Goal: Transaction & Acquisition: Obtain resource

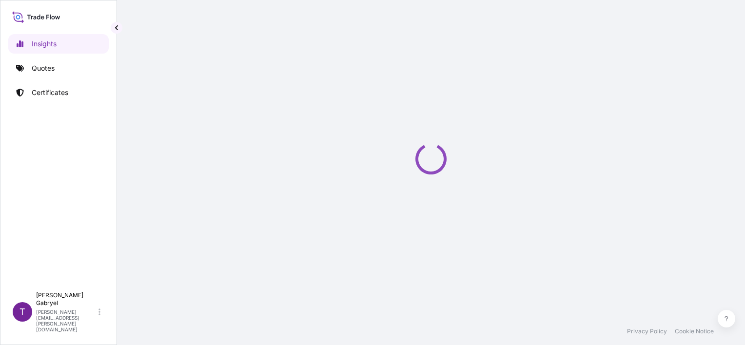
select select "2025"
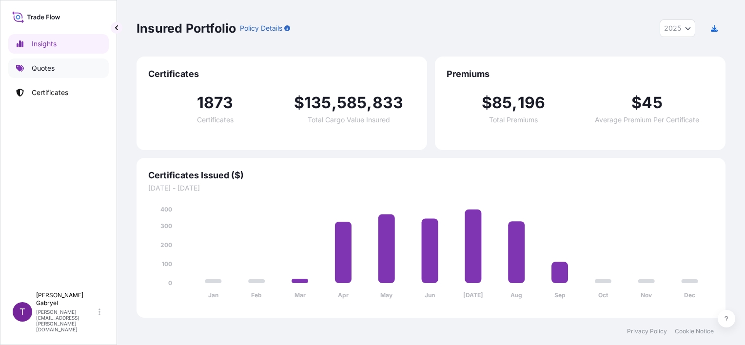
click at [69, 67] on link "Quotes" at bounding box center [58, 69] width 101 height 20
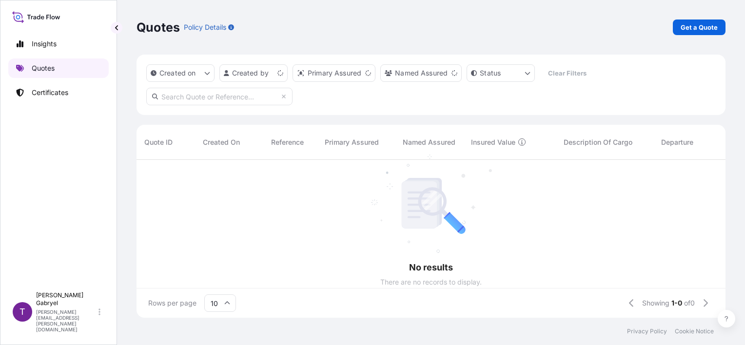
scroll to position [8, 8]
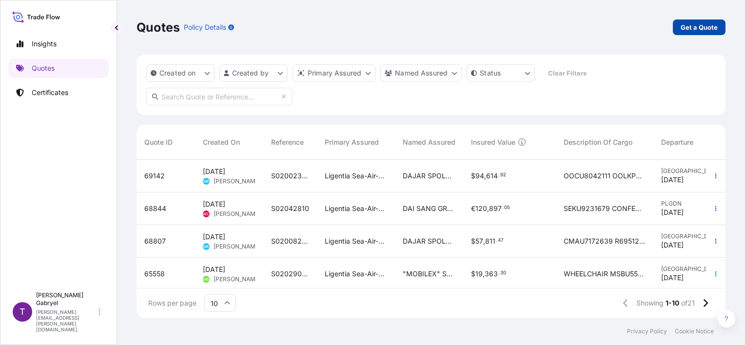
click at [695, 26] on p "Get a Quote" at bounding box center [699, 27] width 37 height 10
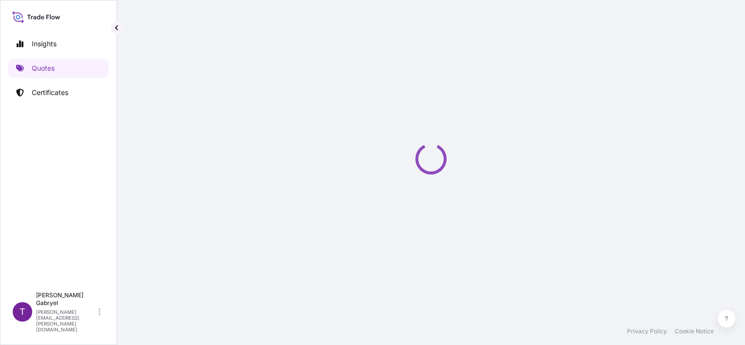
scroll to position [16, 0]
select select "Sea"
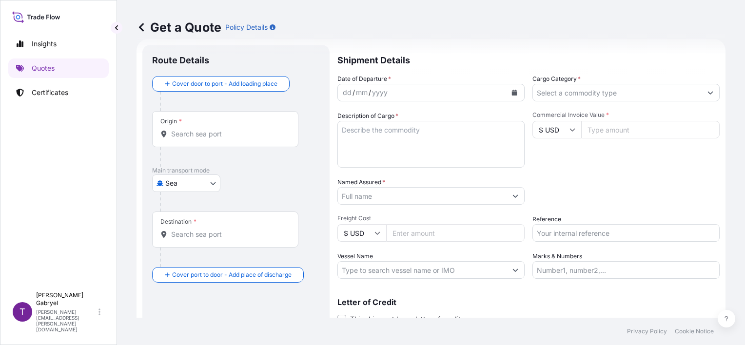
click at [211, 92] on div "Cover door to port - Add loading place" at bounding box center [221, 84] width 121 height 18
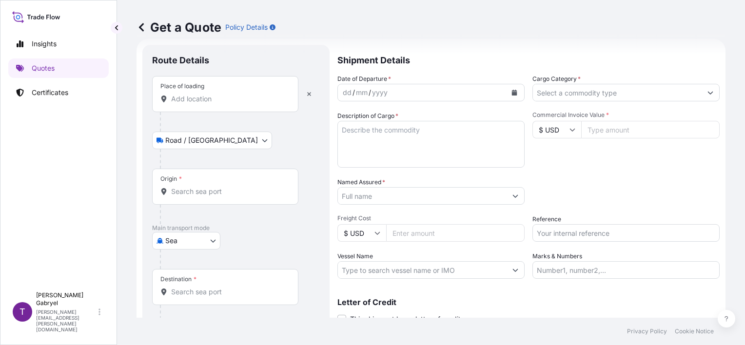
click at [217, 104] on div "Place of loading" at bounding box center [225, 94] width 146 height 36
click at [217, 104] on input "Place of loading" at bounding box center [228, 99] width 115 height 10
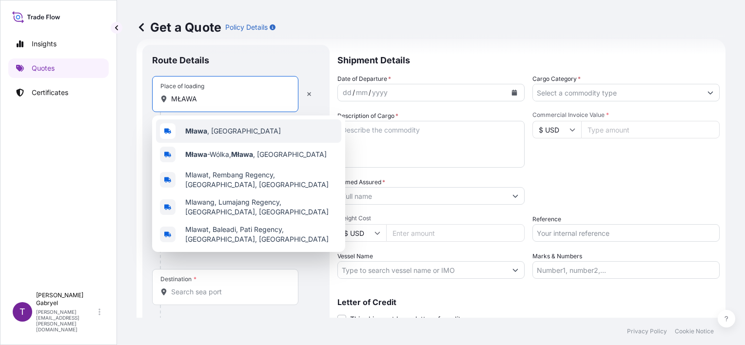
click at [211, 128] on span "[GEOGRAPHIC_DATA] , [GEOGRAPHIC_DATA]" at bounding box center [233, 131] width 96 height 10
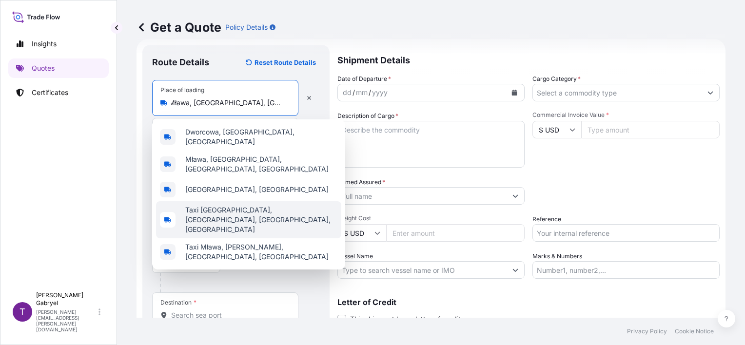
scroll to position [0, 0]
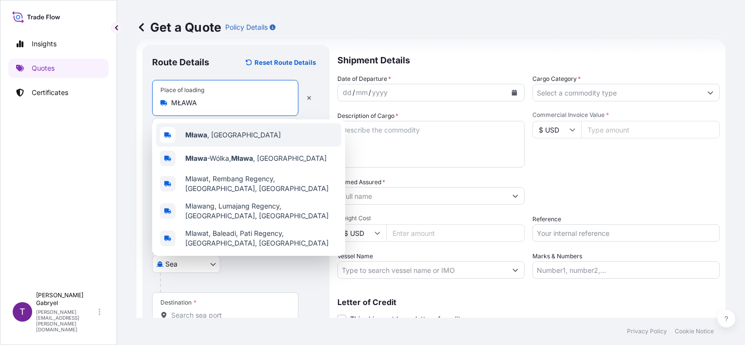
click at [234, 135] on div "[GEOGRAPHIC_DATA] , [GEOGRAPHIC_DATA]" at bounding box center [248, 134] width 185 height 23
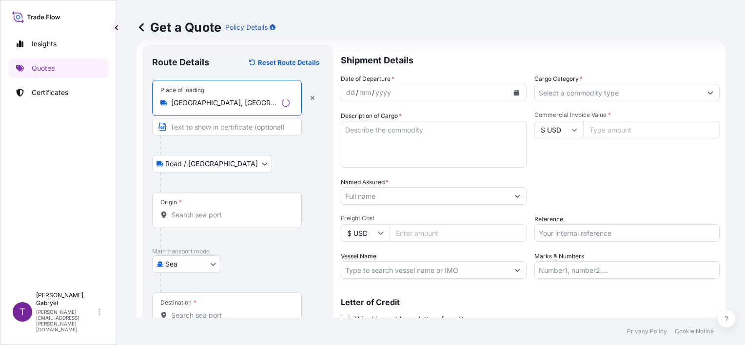
type input "[GEOGRAPHIC_DATA], [GEOGRAPHIC_DATA]"
click at [202, 216] on input "Origin *" at bounding box center [230, 215] width 119 height 10
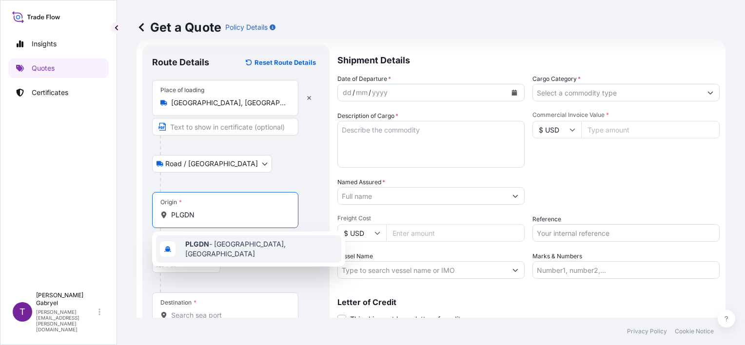
click at [205, 246] on b "PLGDN" at bounding box center [197, 244] width 24 height 8
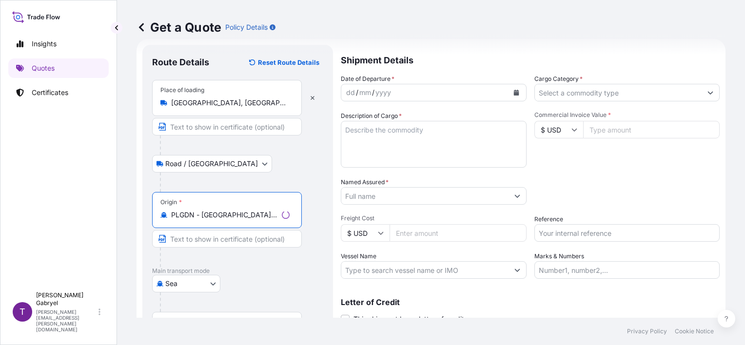
type input "PLGDN - [GEOGRAPHIC_DATA], [GEOGRAPHIC_DATA]"
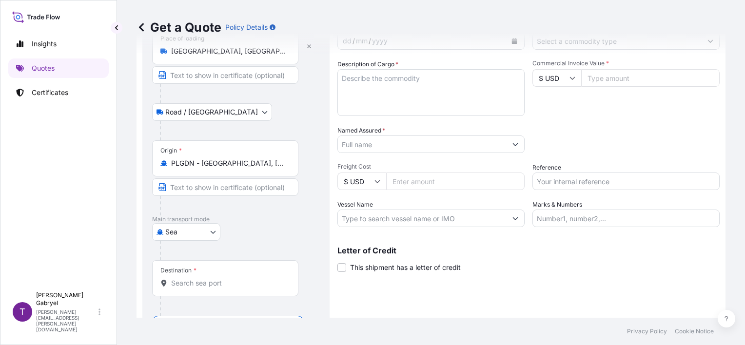
scroll to position [96, 0]
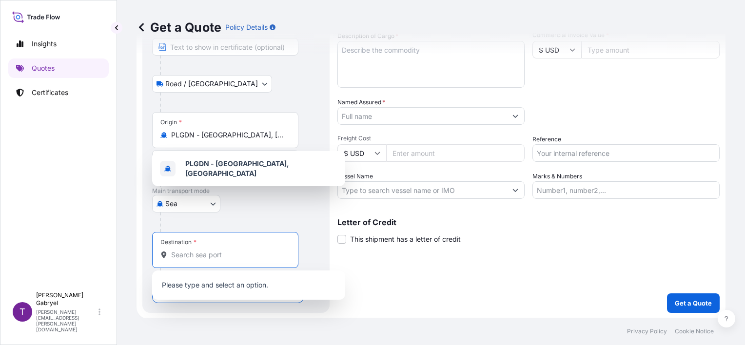
click at [192, 252] on input "Destination *" at bounding box center [228, 255] width 115 height 10
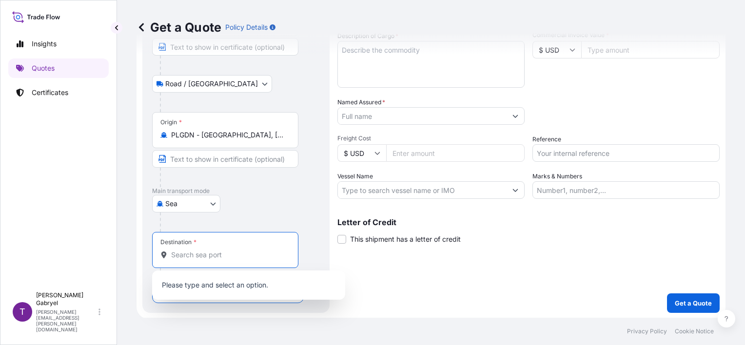
paste input "Willemstad"
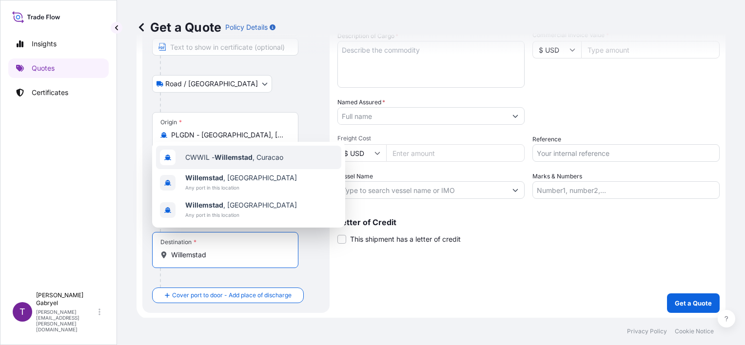
click at [256, 156] on span "CWWIL - [GEOGRAPHIC_DATA] , [GEOGRAPHIC_DATA]" at bounding box center [234, 158] width 98 height 10
type input "CWWIL - [GEOGRAPHIC_DATA], [GEOGRAPHIC_DATA]"
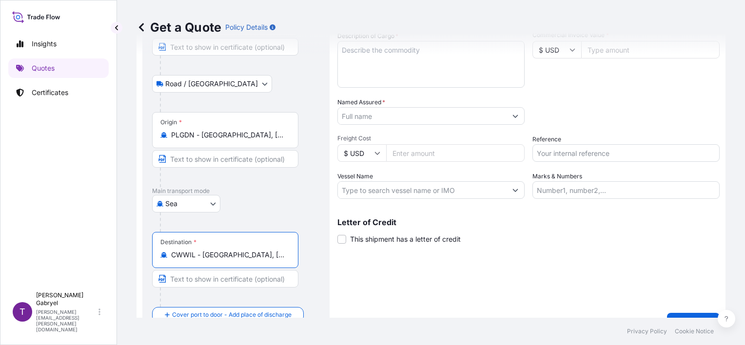
drag, startPoint x: 269, startPoint y: 256, endPoint x: 120, endPoint y: 257, distance: 149.3
click at [120, 257] on div "Get a Quote Policy Details Route Details Reset Route Details Place of loading […" at bounding box center [431, 159] width 628 height 318
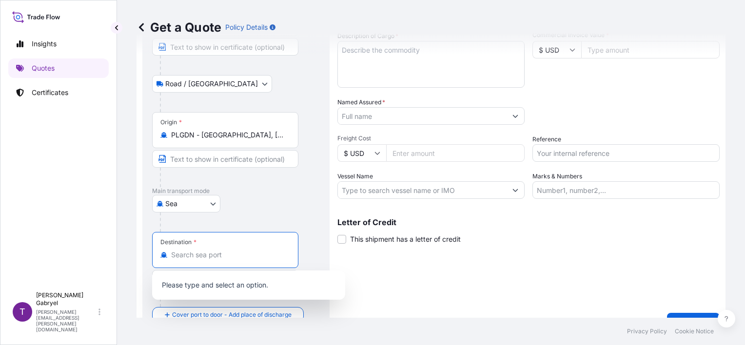
paste input "Willemstad"
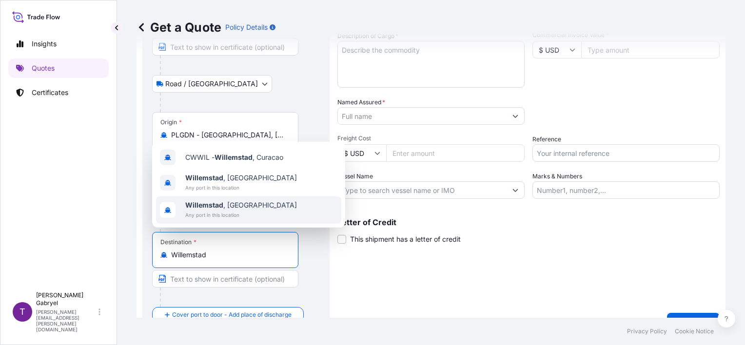
click at [225, 209] on span "[GEOGRAPHIC_DATA] , [GEOGRAPHIC_DATA]" at bounding box center [241, 206] width 112 height 10
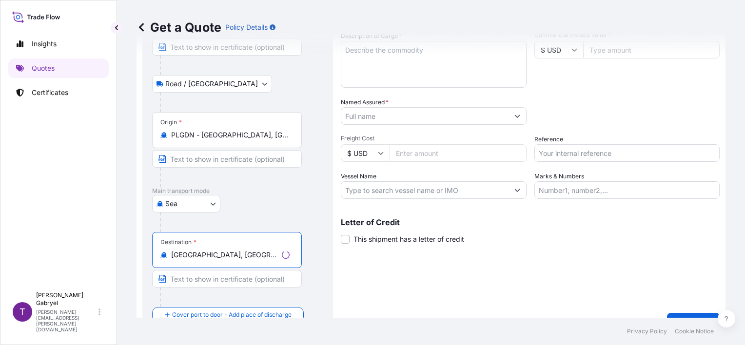
type input "[GEOGRAPHIC_DATA], [GEOGRAPHIC_DATA]"
click at [449, 289] on div "Shipment Details Date of Departure * dd / mm / yyyy Cargo Category * Descriptio…" at bounding box center [530, 149] width 379 height 368
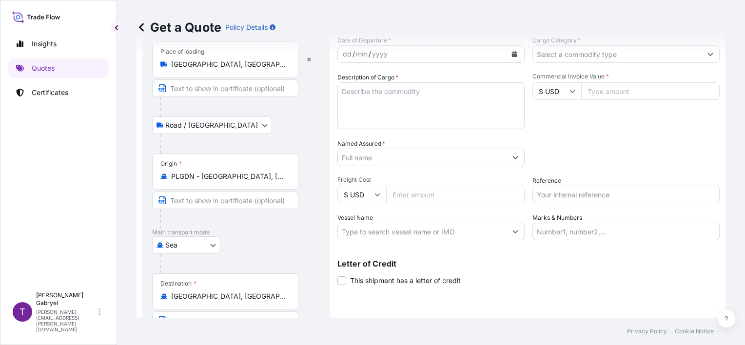
scroll to position [0, 0]
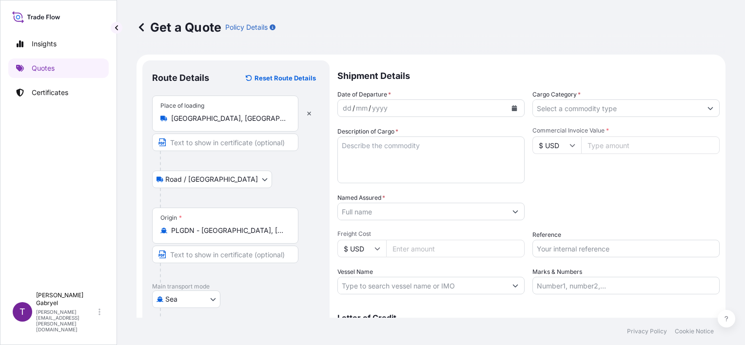
click at [512, 109] on icon "Calendar" at bounding box center [514, 108] width 5 height 6
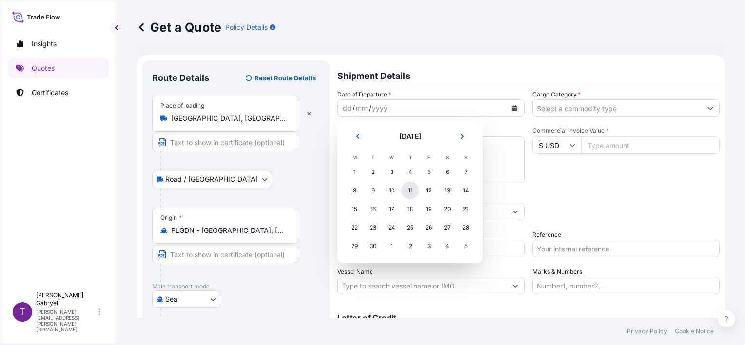
click at [413, 192] on div "11" at bounding box center [411, 191] width 18 height 18
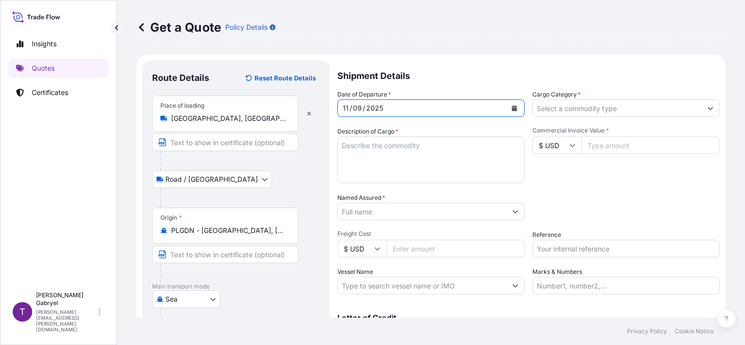
click at [584, 106] on input "Cargo Category *" at bounding box center [617, 109] width 169 height 18
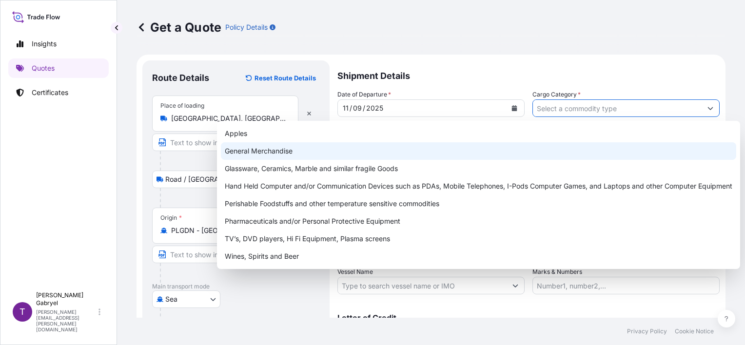
click at [526, 152] on div "General Merchandise" at bounding box center [479, 151] width 516 height 18
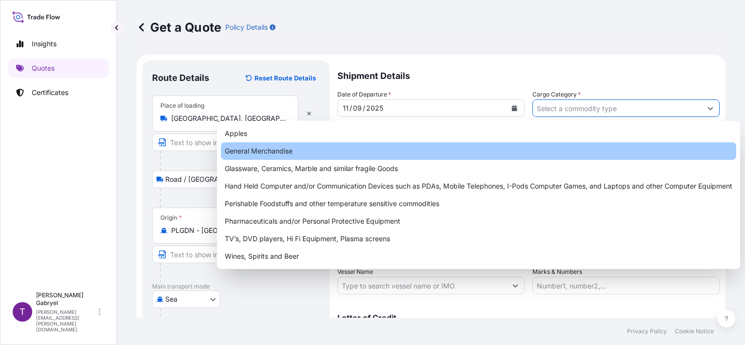
type input "General Merchandise"
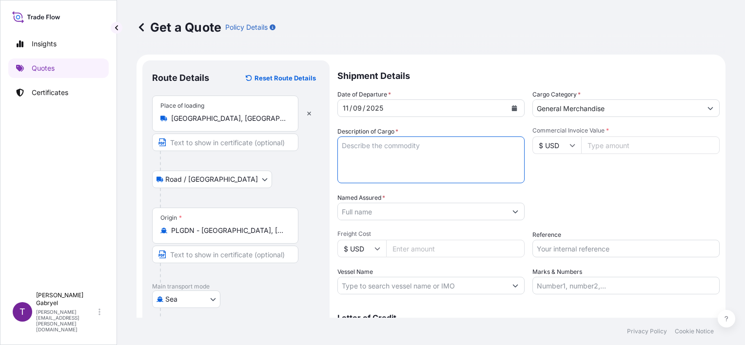
click at [410, 147] on textarea "Description of Cargo *" at bounding box center [431, 160] width 187 height 47
click at [554, 146] on input "$ USD" at bounding box center [557, 146] width 49 height 18
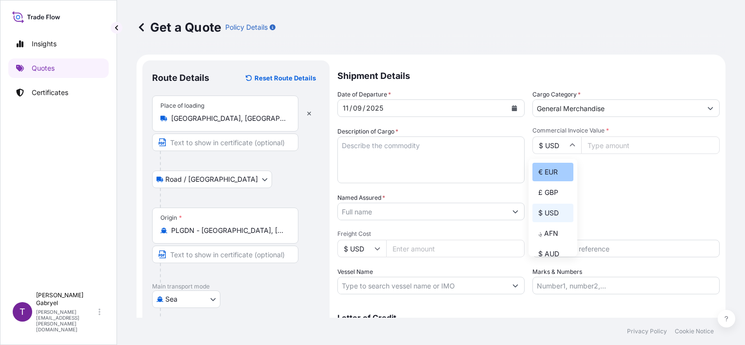
click at [554, 174] on div "€ EUR" at bounding box center [553, 172] width 41 height 19
type input "€ EUR"
click at [621, 144] on input "Commercial Invoice Value *" at bounding box center [651, 146] width 139 height 18
paste input "19645.76"
type input "19645.76"
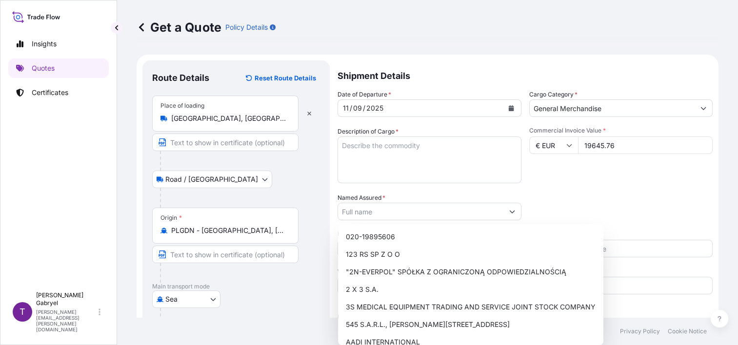
click at [590, 177] on div "Commercial Invoice Value * € EUR 19645.76" at bounding box center [621, 155] width 184 height 57
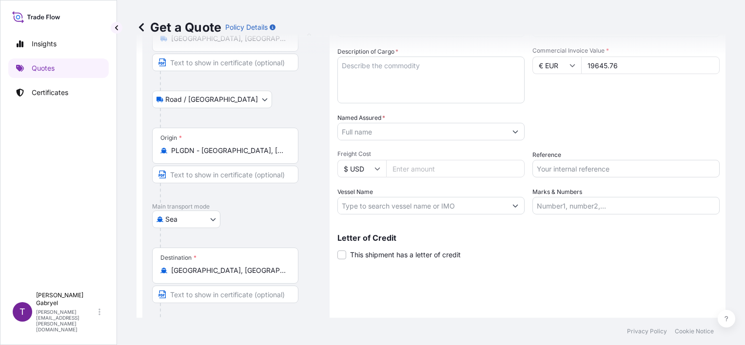
scroll to position [98, 0]
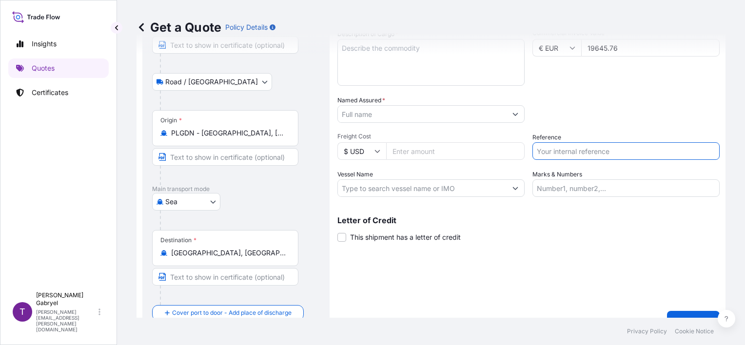
click at [562, 148] on input "Reference" at bounding box center [626, 151] width 187 height 18
paste input "S02040284"
type input "S02040284"
click at [361, 191] on input "Vessel Name" at bounding box center [422, 189] width 169 height 18
paste input "[PERSON_NAME]"
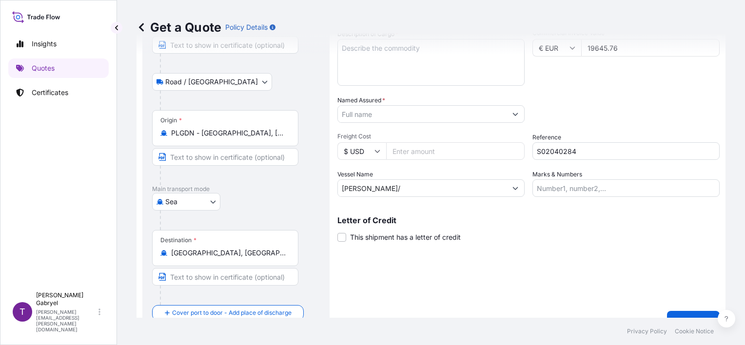
click at [433, 189] on input "[PERSON_NAME]/" at bounding box center [422, 189] width 169 height 18
paste input "538S"
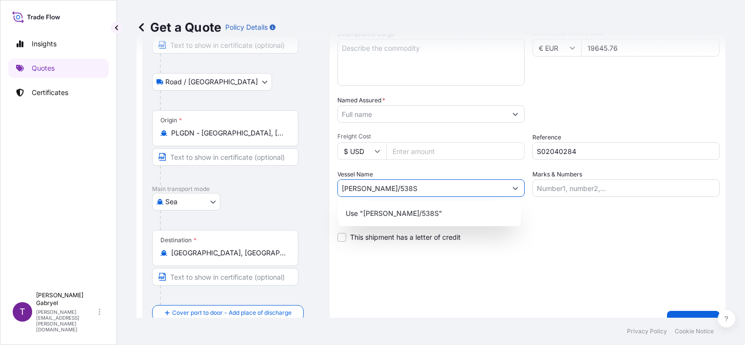
type input "[PERSON_NAME]/538S"
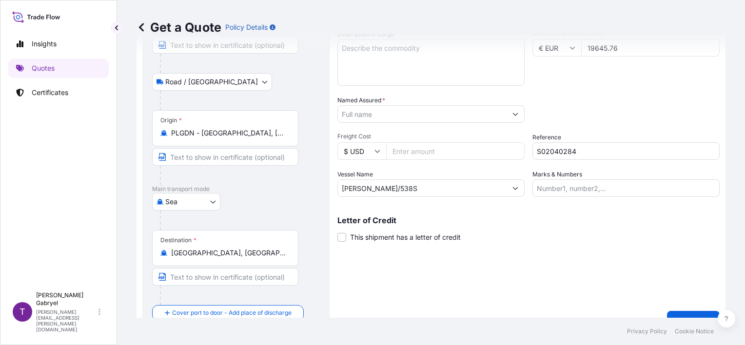
click at [382, 109] on input "Named Assured *" at bounding box center [422, 114] width 169 height 18
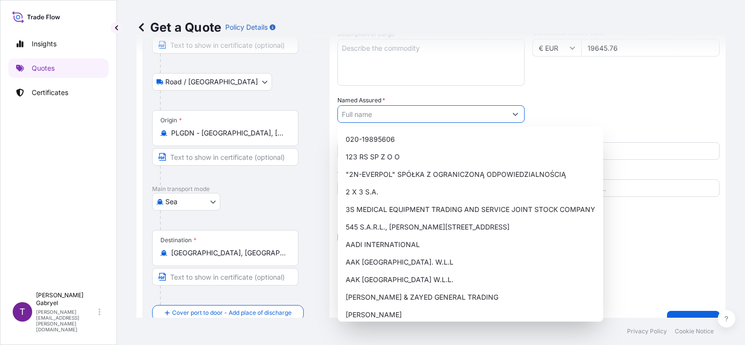
paste input "CED Caribbean B.V."
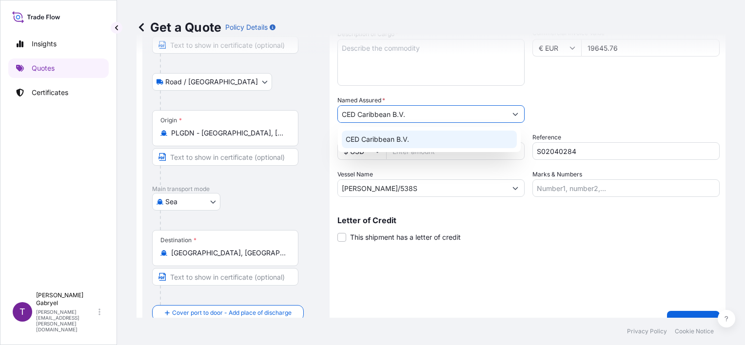
click at [408, 140] on span "CED Caribbean B.V." at bounding box center [377, 140] width 63 height 10
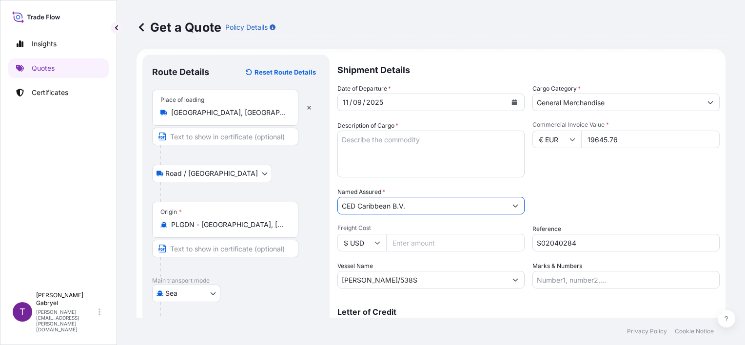
scroll to position [0, 0]
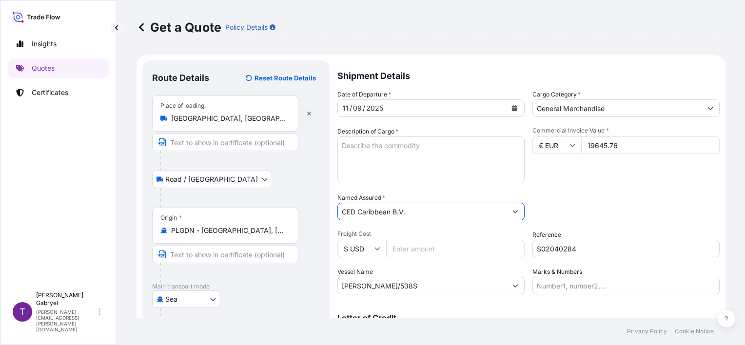
type input "CED Caribbean B.V."
click at [392, 164] on textarea "Description of Cargo *" at bounding box center [431, 160] width 187 height 47
paste textarea "DUSHI ENERGY DRINK 250 ML, QUANTITY 75456 CANS/3144 TRAYS 19694 KG NET WEIGHT /…"
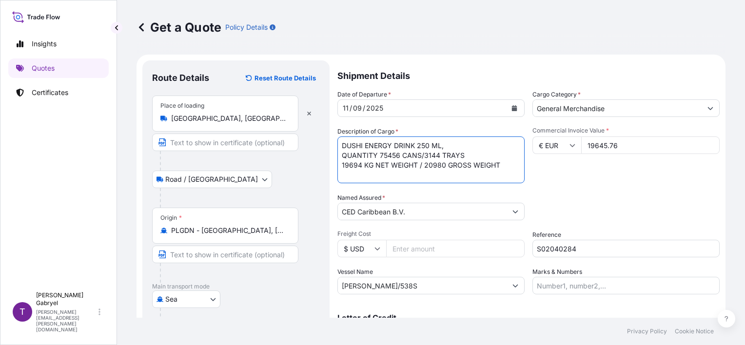
click at [378, 155] on textarea "DUSHI ENERGY DRINK 250 ML, QUANTITY 75456 CANS/3144 TRAYS 19694 KG NET WEIGHT /…" at bounding box center [431, 160] width 187 height 47
click at [478, 155] on textarea "DUSHI ENERGY DRINK 250 ML, QUANTITY: 75456 CANS/3144 TRAYS 19694 KG NET WEIGHT …" at bounding box center [431, 160] width 187 height 47
drag, startPoint x: 373, startPoint y: 176, endPoint x: 326, endPoint y: 176, distance: 47.3
click at [326, 176] on form "Route Details Reset Route Details Place of loading [GEOGRAPHIC_DATA], [GEOGRAPH…" at bounding box center [431, 245] width 589 height 380
click at [384, 165] on textarea "DUSHI ENERGY DRINK 250 ML, QUANTITY: 75456 CANS/3144 TRAYS NET WEIGHT / 20980 G…" at bounding box center [431, 160] width 187 height 47
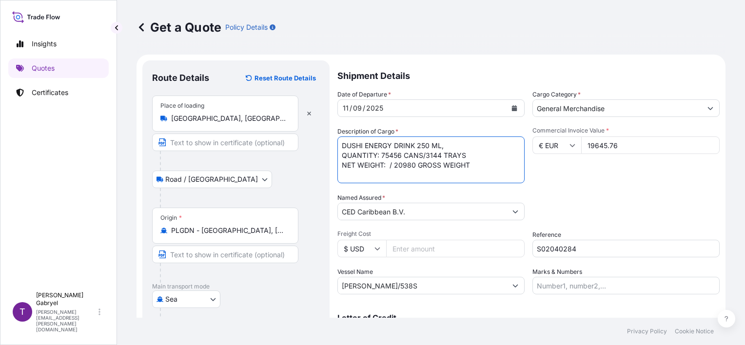
paste textarea "19694 KG"
drag, startPoint x: 430, startPoint y: 164, endPoint x: 424, endPoint y: 164, distance: 5.4
click at [424, 164] on textarea "DUSHI ENERGY DRINK 250 ML, QUANTITY: 75456 CANS/3144 TRAYS NET WEIGHT: 19694 KG…" at bounding box center [431, 160] width 187 height 47
drag, startPoint x: 383, startPoint y: 174, endPoint x: 371, endPoint y: 172, distance: 12.8
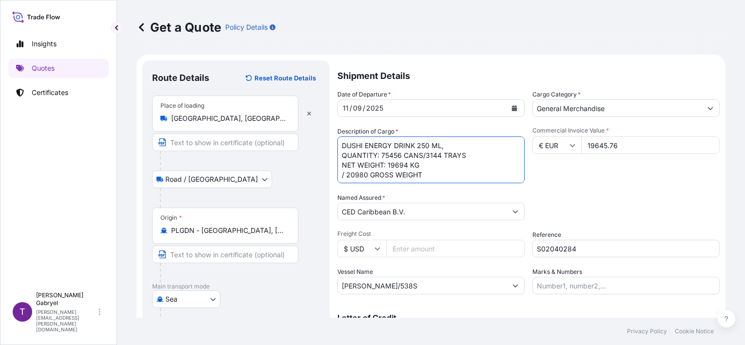
click at [371, 172] on textarea "DUSHI ENERGY DRINK 250 ML, QUANTITY: 75456 CANS/3144 TRAYS NET WEIGHT: 19694 KG…" at bounding box center [431, 160] width 187 height 47
click at [340, 179] on textarea "DUSHI ENERGY DRINK 250 ML, QUANTITY: 75456 CANS/3144 TRAYS NET WEIGHT: 19694 KG…" at bounding box center [431, 160] width 187 height 47
paste textarea "GROSS WEIGHT"
drag, startPoint x: 498, startPoint y: 177, endPoint x: 435, endPoint y: 172, distance: 63.2
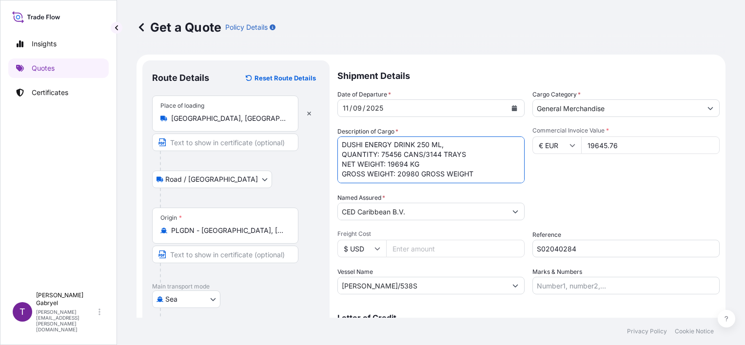
click at [435, 172] on textarea "DUSHI ENERGY DRINK 250 ML, QUANTITY: 75456 CANS/3144 TRAYS NET WEIGHT: 19694 KG…" at bounding box center [431, 160] width 187 height 47
click at [476, 166] on textarea "DUSHI ENERGY DRINK 250 ML, QUANTITY: 75456 CANS/3144 TRAYS NET WEIGHT: 19694 KG…" at bounding box center [431, 160] width 187 height 47
click at [486, 166] on textarea "DUSHI ENERGY DRINK 250 ML, QUANTITY: 75456 CANS/3144 TRAYS NET WEIGHT: 19694 KG…" at bounding box center [431, 160] width 187 height 47
drag, startPoint x: 448, startPoint y: 167, endPoint x: 419, endPoint y: 167, distance: 28.8
click at [419, 167] on textarea "DUSHI ENERGY DRINK 250 ML, QUANTITY: 75456 CANS/3144 TRAYS NET WEIGHT: 19694 KG…" at bounding box center [431, 160] width 187 height 47
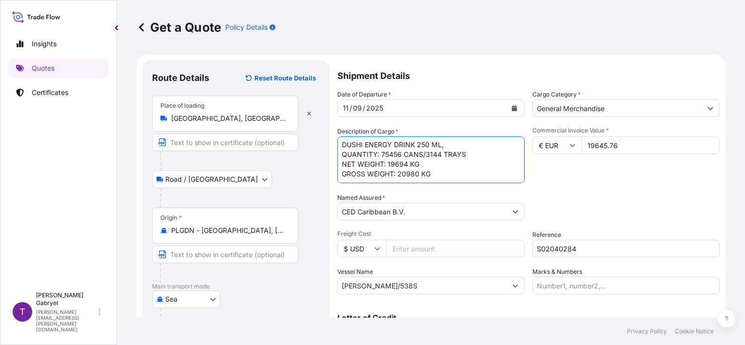
click at [446, 170] on textarea "DUSHI ENERGY DRINK 250 ML, QUANTITY: 75456 CANS/3144 TRAYS NET WEIGHT: 19694 KG…" at bounding box center [431, 160] width 187 height 47
click at [426, 180] on textarea "DUSHI ENERGY DRINK 250 ML, QUANTITY: 75456 CANS/3144 TRAYS NET WEIGHT: 19694 KG…" at bounding box center [431, 160] width 187 height 47
paste textarea "MRKU8287523"
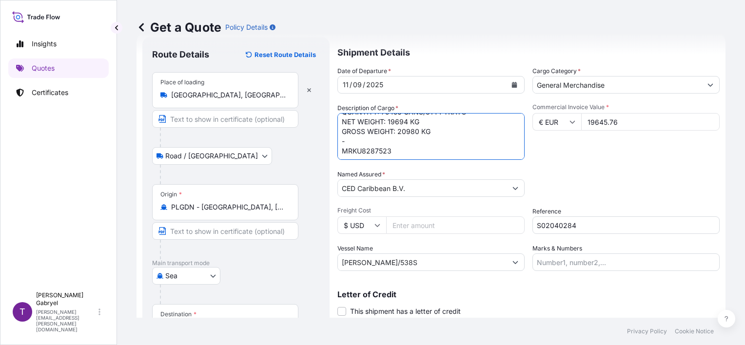
scroll to position [0, 0]
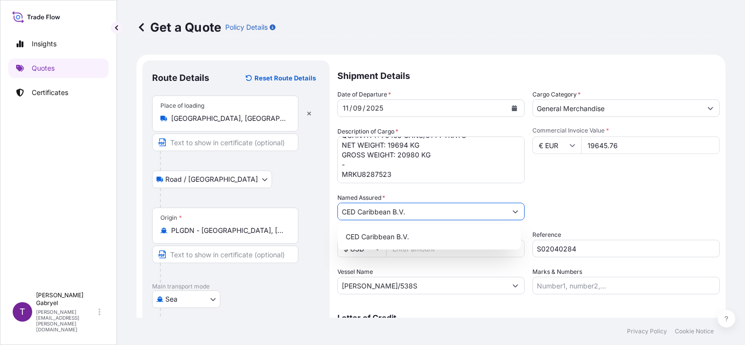
drag, startPoint x: 423, startPoint y: 210, endPoint x: 332, endPoint y: 211, distance: 91.2
click at [332, 211] on form "Route Details Reset Route Details Place of loading [GEOGRAPHIC_DATA], [GEOGRAPH…" at bounding box center [431, 245] width 589 height 380
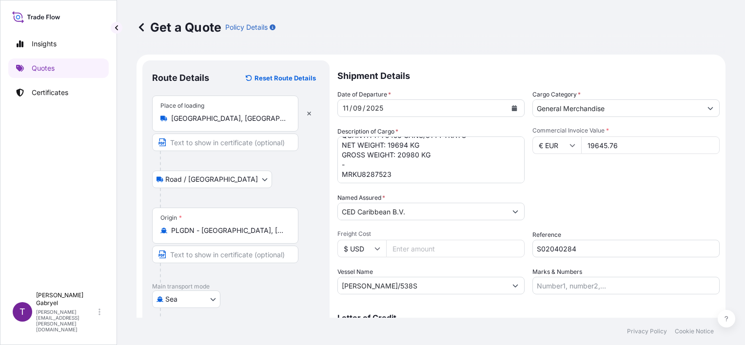
click at [460, 169] on textarea "DUSHI ENERGY DRINK 250 ML, QUANTITY: 75456 CANS/3144 TRAYS NET WEIGHT: 19694 KG…" at bounding box center [431, 160] width 187 height 47
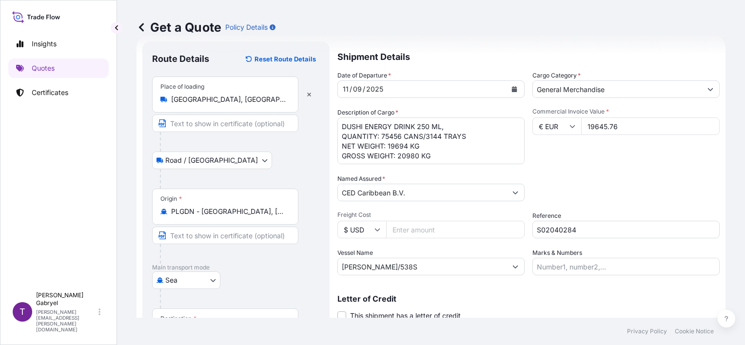
scroll to position [18, 0]
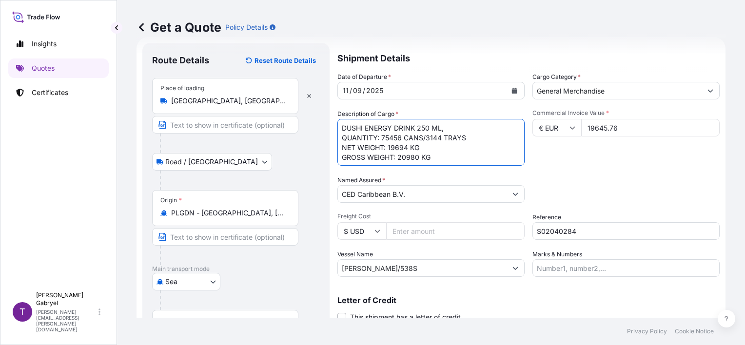
click at [423, 138] on textarea "DUSHI ENERGY DRINK 250 ML, QUANTITY: 75456 CANS/3144 TRAYS NET WEIGHT: 19694 KG…" at bounding box center [431, 142] width 187 height 47
click at [425, 136] on textarea "DUSHI ENERGY DRINK 250 ML, QUANTITY: 75456 CANS /3144 TRAYS NET WEIGHT: 19694 K…" at bounding box center [431, 142] width 187 height 47
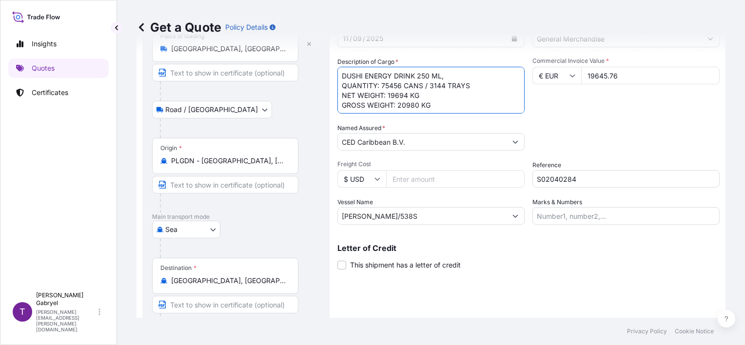
scroll to position [115, 0]
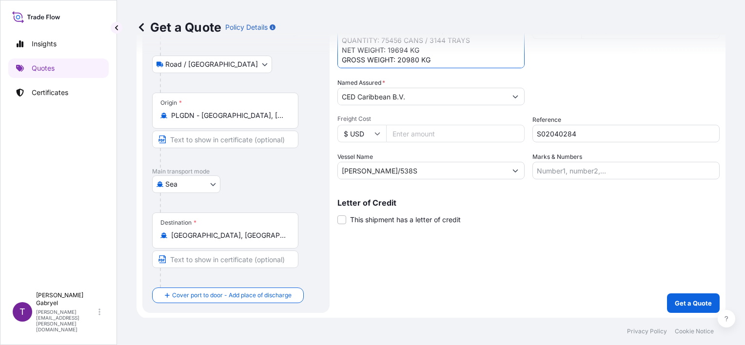
type textarea "DUSHI ENERGY DRINK 250 ML, QUANTITY: 75456 CANS / 3144 TRAYS NET WEIGHT: 19694 …"
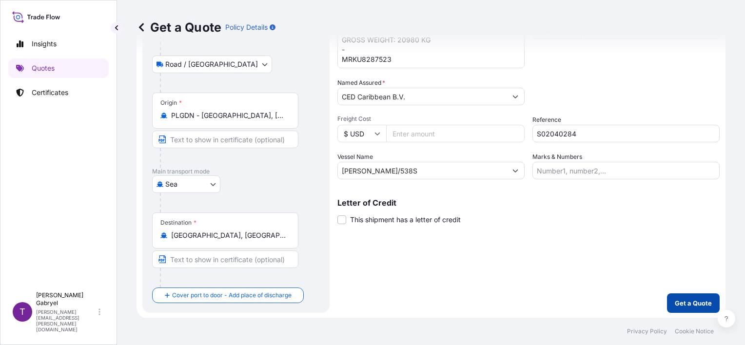
click at [700, 301] on p "Get a Quote" at bounding box center [693, 304] width 37 height 10
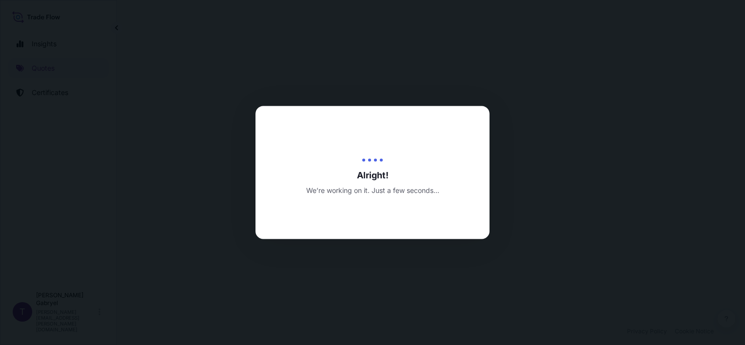
select select "Road / [GEOGRAPHIC_DATA]"
select select "Sea"
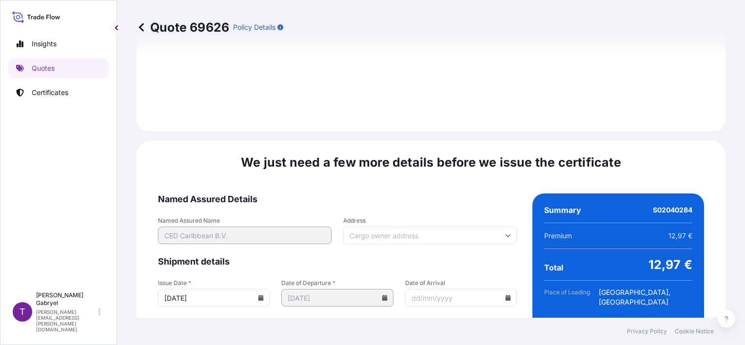
scroll to position [1244, 0]
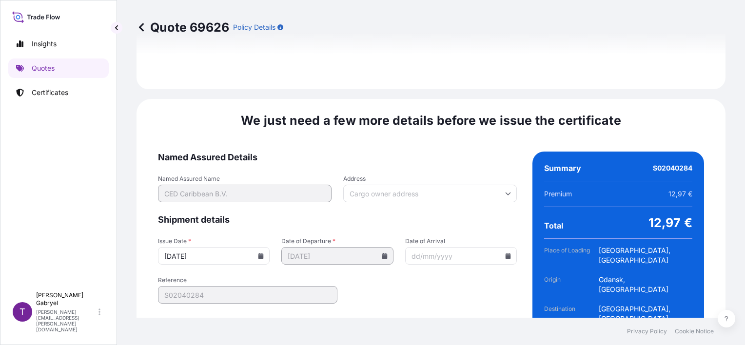
click at [251, 247] on input "[DATE]" at bounding box center [214, 256] width 112 height 18
click at [255, 247] on input "[DATE]" at bounding box center [214, 256] width 112 height 18
click at [259, 253] on icon at bounding box center [261, 256] width 5 height 6
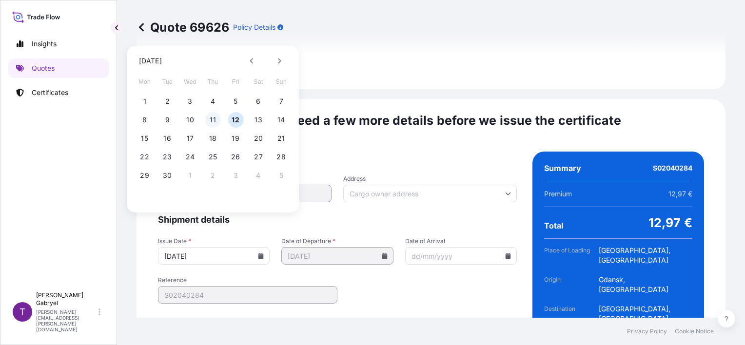
click at [213, 120] on button "11" at bounding box center [213, 120] width 16 height 16
type input "[DATE]"
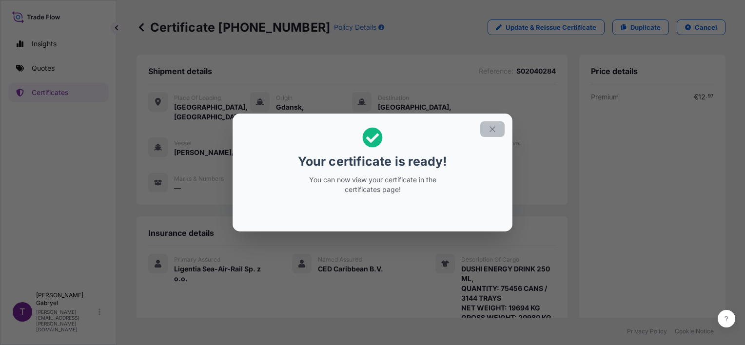
click at [493, 129] on icon "button" at bounding box center [492, 128] width 5 height 5
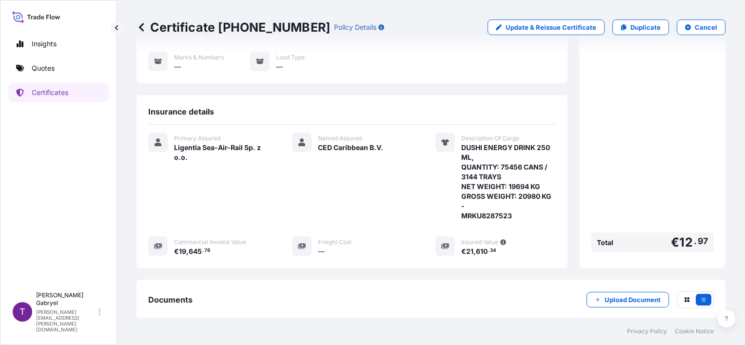
scroll to position [215, 0]
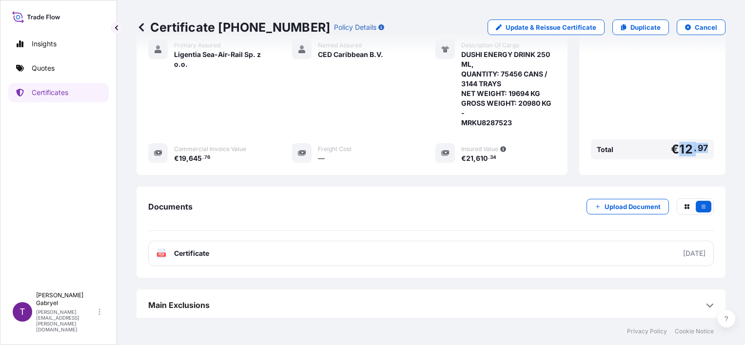
drag, startPoint x: 697, startPoint y: 149, endPoint x: 674, endPoint y: 154, distance: 23.4
click at [674, 154] on div "Total € 12 . 97" at bounding box center [652, 150] width 123 height 20
copy span "12 . 97"
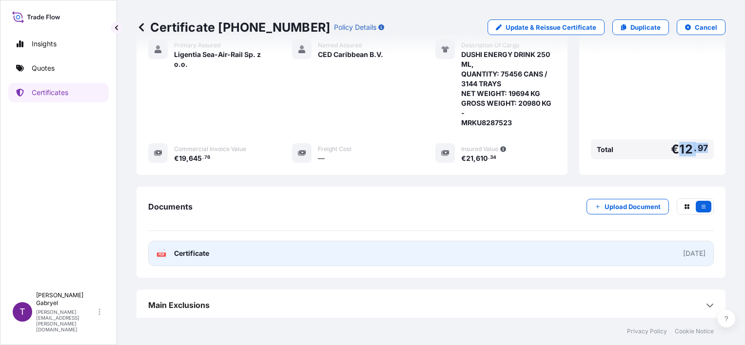
click at [237, 247] on link "PDF Certificate [DATE]" at bounding box center [431, 253] width 566 height 25
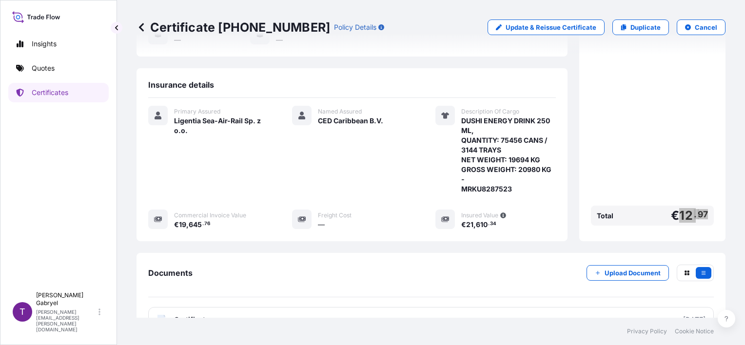
scroll to position [20, 0]
